Goal: Navigation & Orientation: Find specific page/section

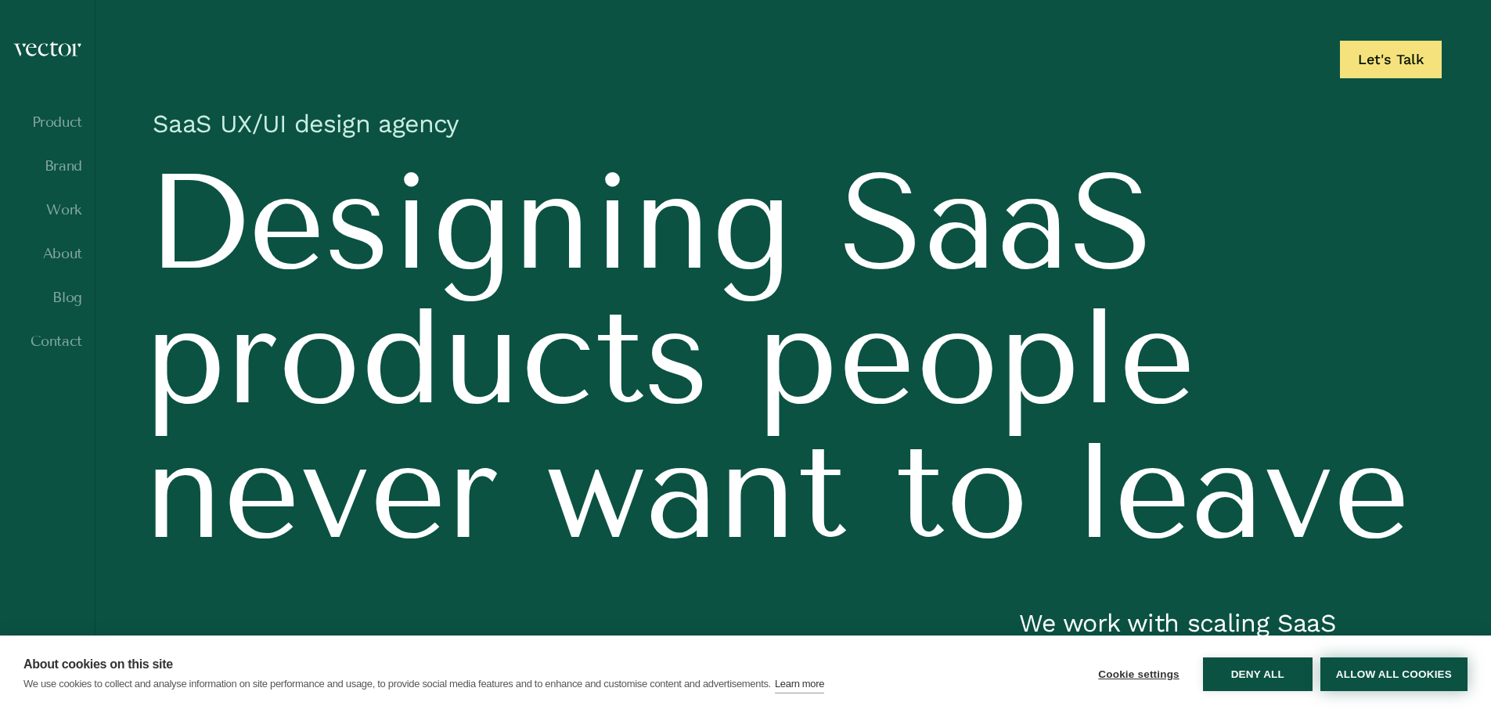
click at [1343, 672] on button "Allow all cookies" at bounding box center [1393, 674] width 147 height 34
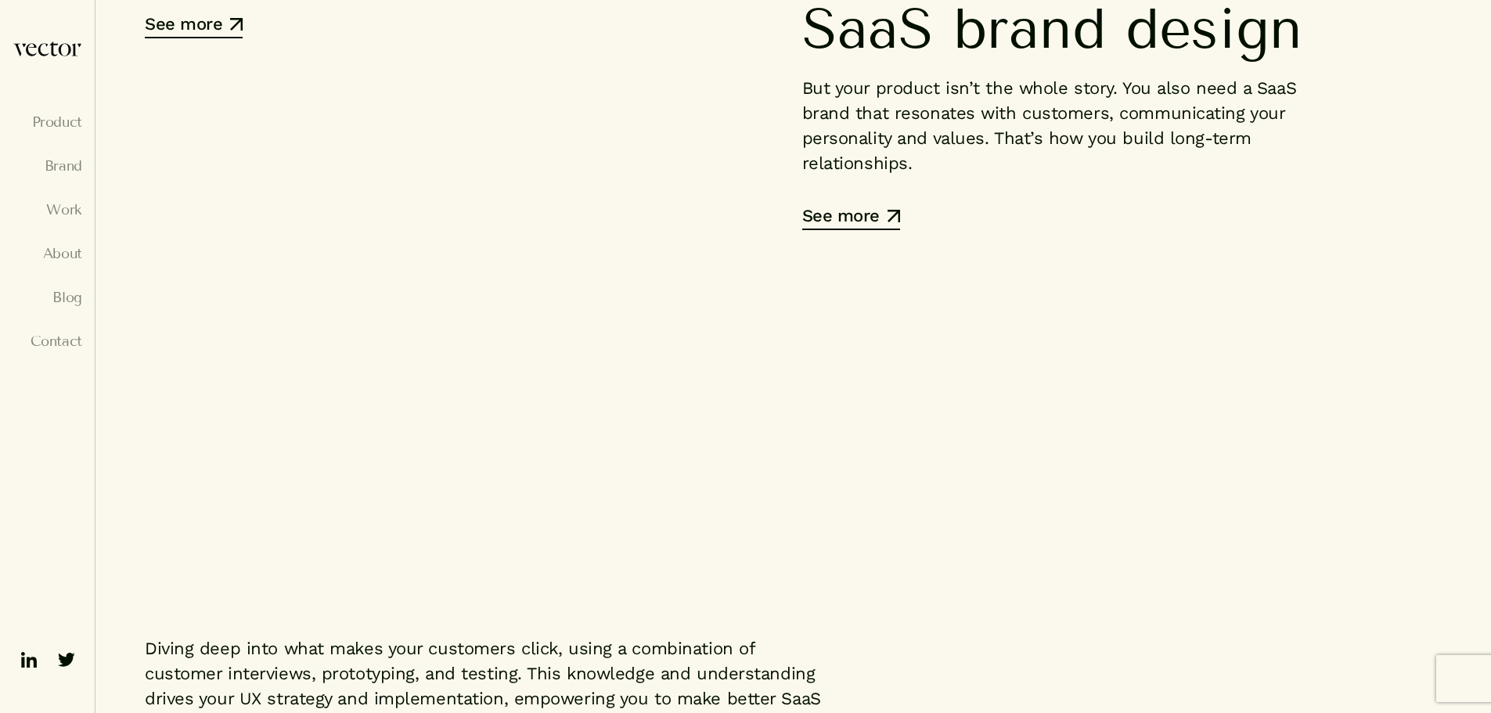
scroll to position [6660, 0]
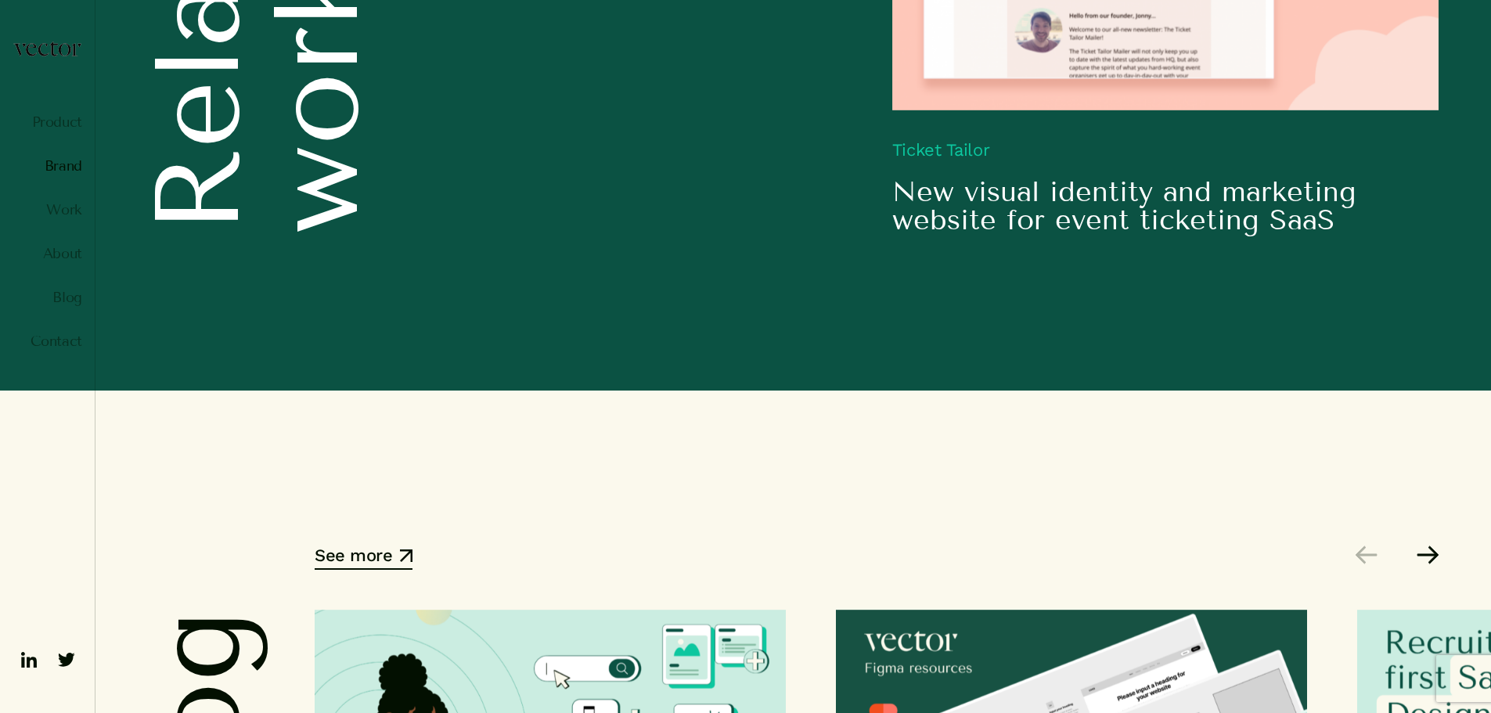
scroll to position [9605, 0]
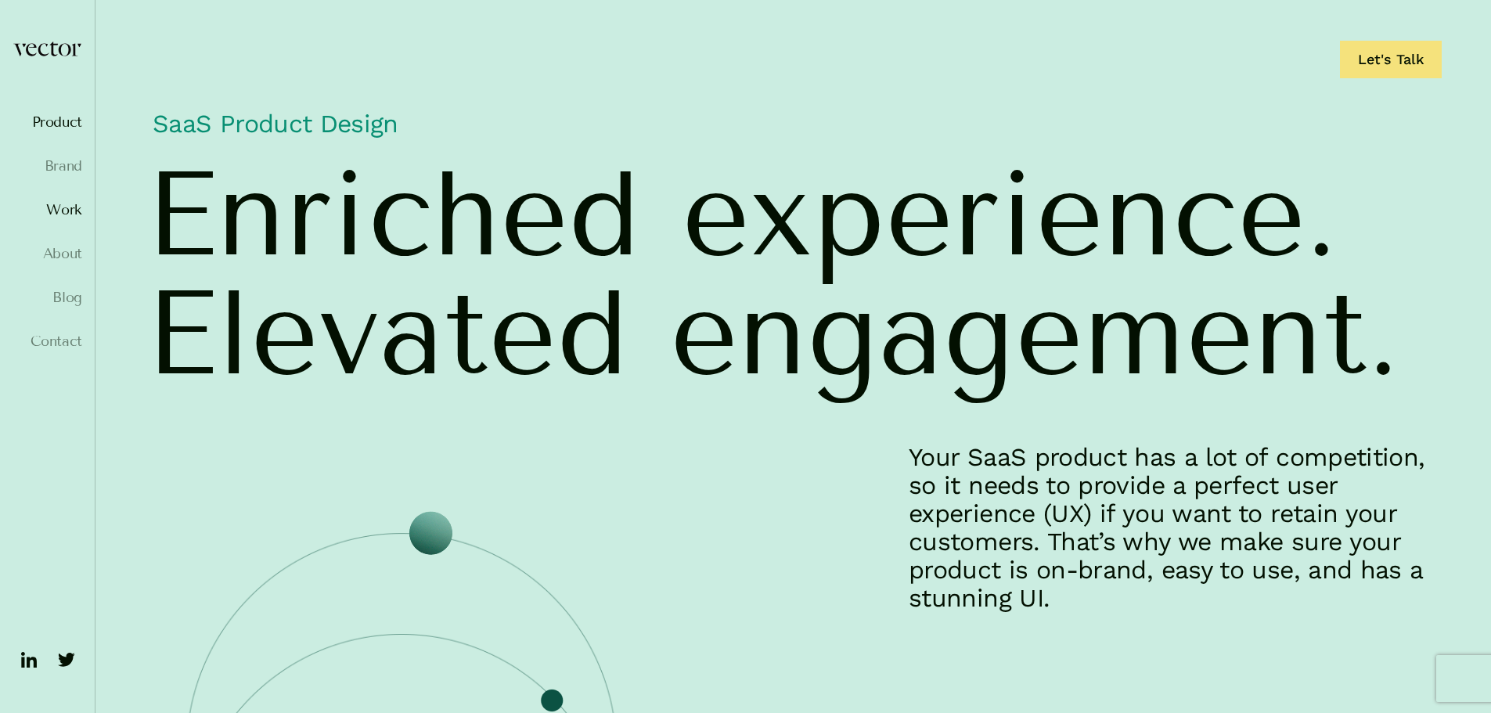
click at [64, 210] on link "Work" at bounding box center [48, 210] width 70 height 16
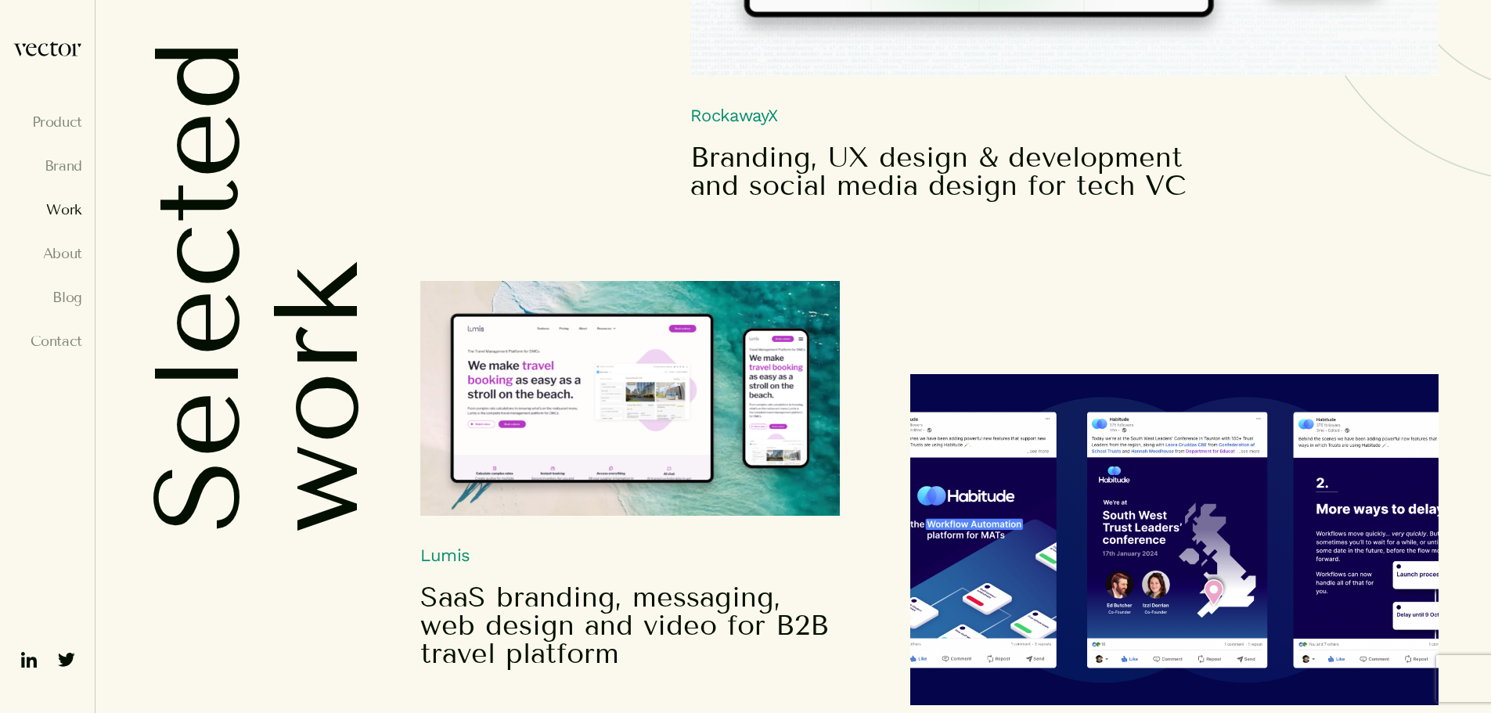
scroll to position [870, 0]
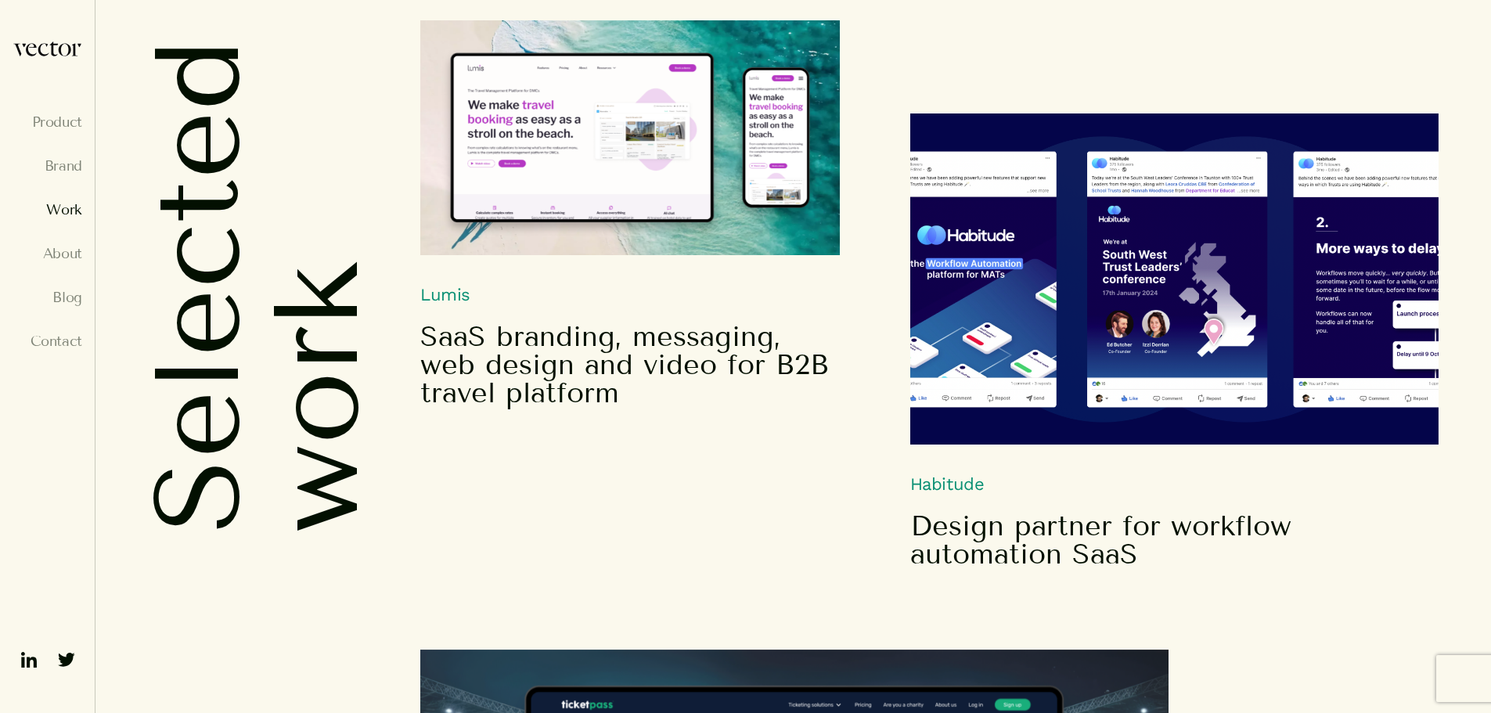
click at [979, 478] on h6 "Habitude" at bounding box center [1174, 302] width 528 height 379
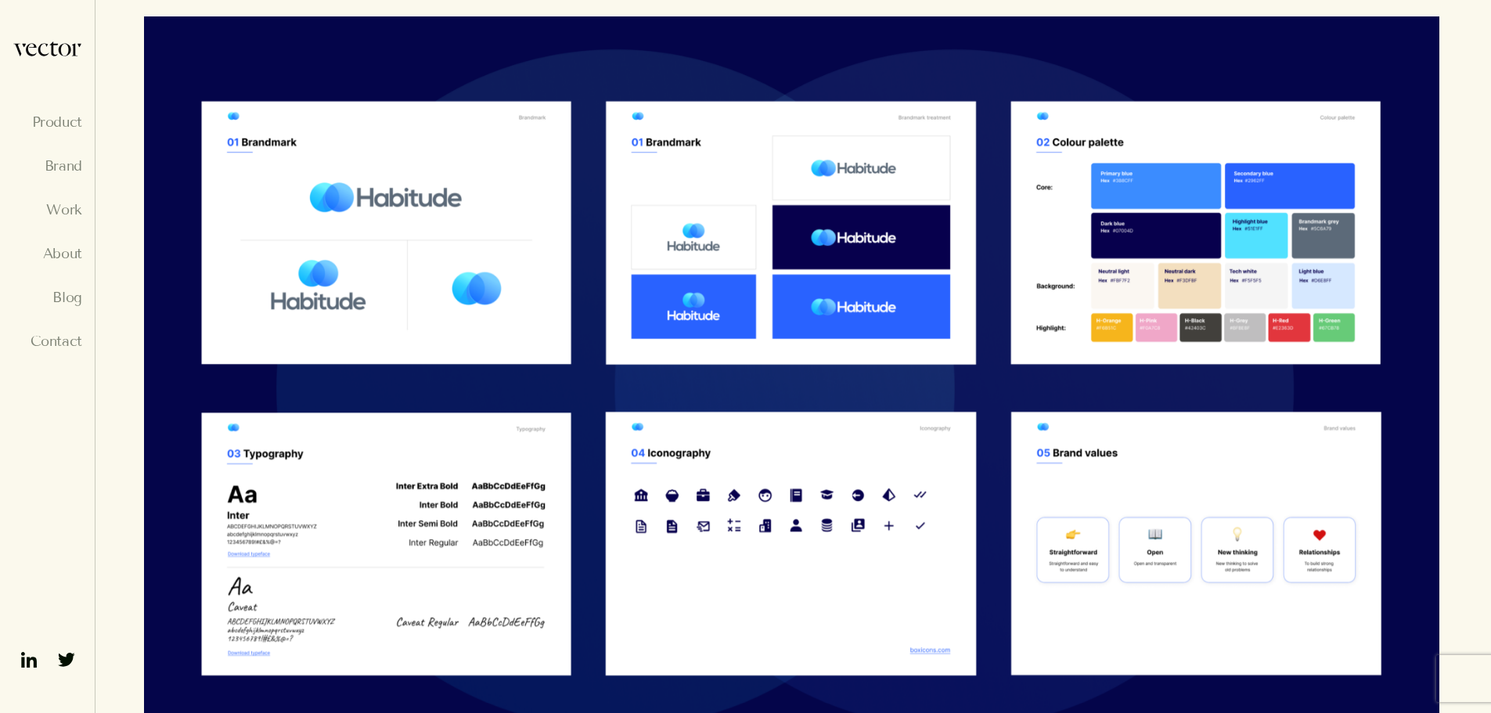
scroll to position [2143, 0]
